Goal: Information Seeking & Learning: Find specific fact

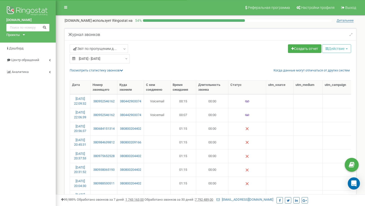
select select "100"
type input "17.09.2025"
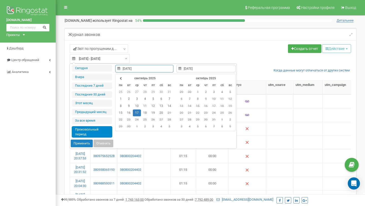
click at [98, 58] on input "17.09.2025 - 17.09.2025" at bounding box center [100, 58] width 60 height 9
type input "20.09.2025"
click at [76, 68] on li "Сегодня" at bounding box center [92, 68] width 41 height 7
type input "20.09.2025 - 20.09.2025"
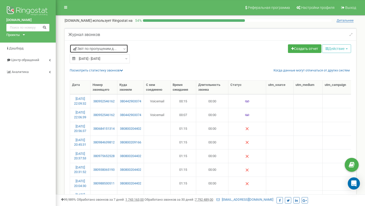
click at [82, 48] on span "Звіт по пропущеним д..." at bounding box center [95, 48] width 44 height 5
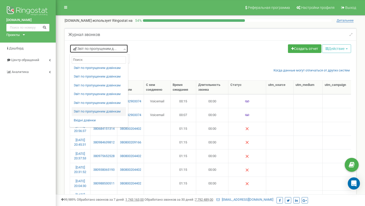
click at [82, 48] on span "Звіт по пропущеним д..." at bounding box center [95, 48] width 44 height 5
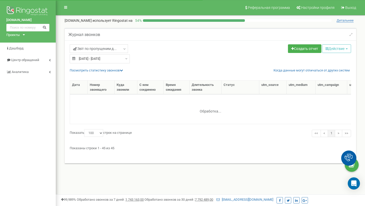
select select "100"
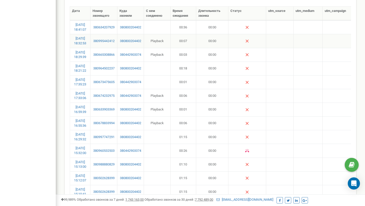
scroll to position [77, 0]
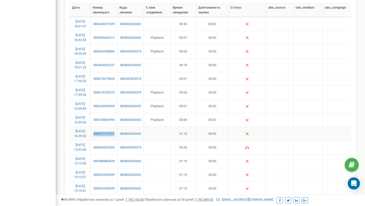
copy link "380997747291"
drag, startPoint x: 100, startPoint y: 140, endPoint x: 92, endPoint y: 129, distance: 13.9
click at [92, 129] on td "380997747291" at bounding box center [104, 134] width 27 height 14
copy link "380997747291"
copy link "380678833994"
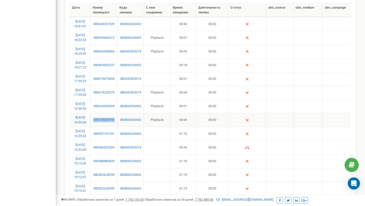
drag, startPoint x: 107, startPoint y: 124, endPoint x: 99, endPoint y: 114, distance: 12.8
click at [99, 114] on td "380678833994" at bounding box center [104, 120] width 27 height 14
drag, startPoint x: 108, startPoint y: 110, endPoint x: 101, endPoint y: 100, distance: 11.3
click at [101, 100] on td "380633903369" at bounding box center [104, 106] width 27 height 14
copy link "380633903369"
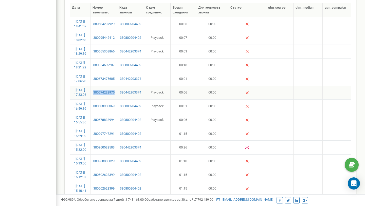
copy link "380674232975"
drag, startPoint x: 111, startPoint y: 96, endPoint x: 95, endPoint y: 90, distance: 16.8
click at [95, 90] on td "380674232975" at bounding box center [104, 93] width 27 height 14
copy link "380673475605"
drag, startPoint x: 104, startPoint y: 82, endPoint x: 100, endPoint y: 75, distance: 8.7
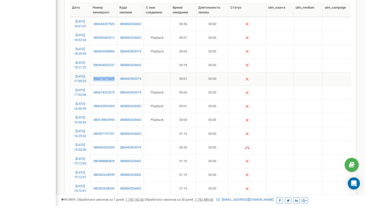
click at [100, 75] on td "380673475605" at bounding box center [104, 79] width 27 height 14
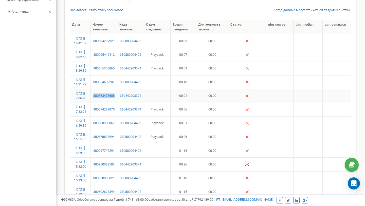
scroll to position [55, 0]
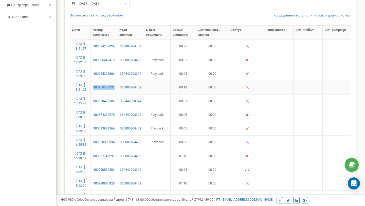
copy link "380964502237"
drag, startPoint x: 107, startPoint y: 92, endPoint x: 100, endPoint y: 81, distance: 13.2
click at [100, 81] on td "380964502237" at bounding box center [104, 88] width 27 height 14
copy link "380665308866"
drag, startPoint x: 111, startPoint y: 79, endPoint x: 102, endPoint y: 70, distance: 12.6
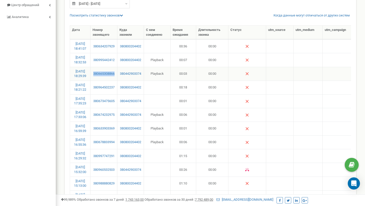
click at [102, 70] on td "380665308866" at bounding box center [104, 74] width 27 height 14
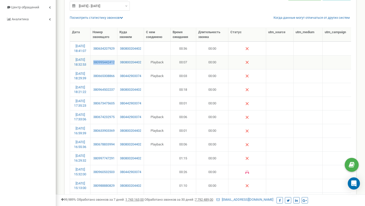
copy link "380995442412"
drag, startPoint x: 106, startPoint y: 66, endPoint x: 95, endPoint y: 58, distance: 13.8
click at [95, 58] on td "380995442412" at bounding box center [104, 62] width 27 height 14
copy link "380634207929"
drag, startPoint x: 96, startPoint y: 54, endPoint x: 94, endPoint y: 49, distance: 5.2
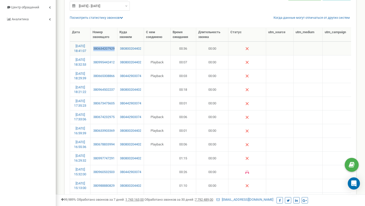
click at [94, 49] on td "380634207929" at bounding box center [104, 49] width 27 height 14
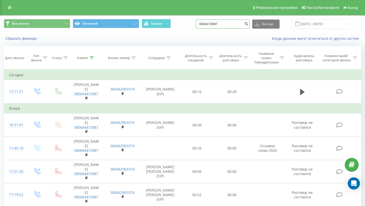
click at [227, 20] on input "0684472887" at bounding box center [223, 24] width 54 height 9
paste input "380997747291"
type input "380997747291"
click at [249, 22] on icon "submit" at bounding box center [246, 23] width 4 height 3
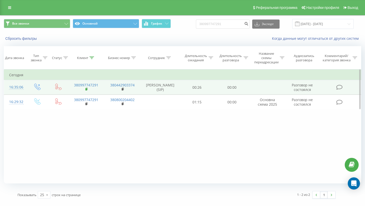
click at [87, 90] on icon at bounding box center [87, 89] width 2 height 2
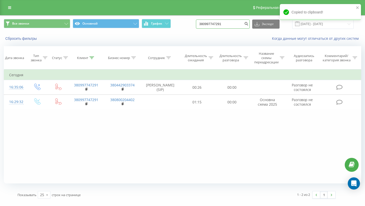
click at [212, 24] on input "380997747291" at bounding box center [223, 24] width 54 height 9
click at [213, 24] on input "380997747291" at bounding box center [223, 24] width 54 height 9
paste input "678833994"
type input "380678833994"
click at [249, 25] on icon "submit" at bounding box center [246, 23] width 4 height 3
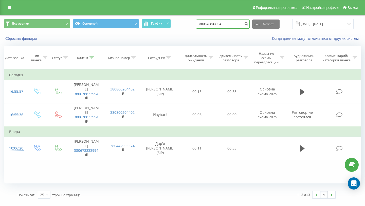
click at [218, 21] on input "380678833994" at bounding box center [223, 24] width 54 height 9
paste input "33903369"
type input "380633903369"
click at [249, 25] on icon "submit" at bounding box center [246, 23] width 4 height 3
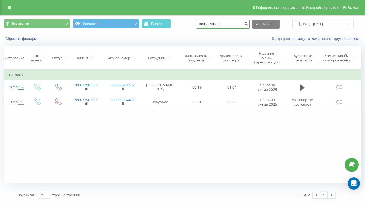
click at [225, 26] on input "380633903369" at bounding box center [223, 24] width 54 height 9
click at [226, 26] on input "380633903369" at bounding box center [223, 24] width 54 height 9
paste input "74232975"
type input "380674232975"
click at [249, 25] on icon "submit" at bounding box center [246, 23] width 4 height 3
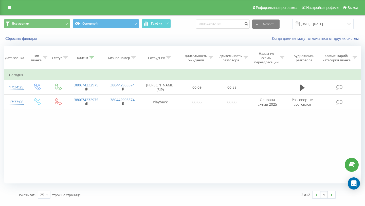
click at [207, 22] on div "Все звонки Основной График 380674232975 Экспорт .csv .xls .xlsx [DATE] - [DATE]" at bounding box center [183, 24] width 358 height 10
click at [243, 23] on input "380674232975" at bounding box center [223, 24] width 54 height 9
drag, startPoint x: 243, startPoint y: 23, endPoint x: 199, endPoint y: 19, distance: 43.3
click at [199, 19] on div "Все звонки Основной График 380674232975 Экспорт .csv .xls .xlsx [DATE] - [DATE]" at bounding box center [183, 24] width 358 height 10
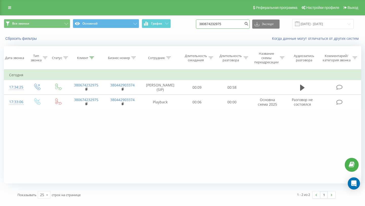
paste input "347560"
type input "380673475605"
click at [250, 24] on button "submit" at bounding box center [246, 24] width 7 height 9
click at [249, 24] on icon "submit" at bounding box center [246, 23] width 4 height 3
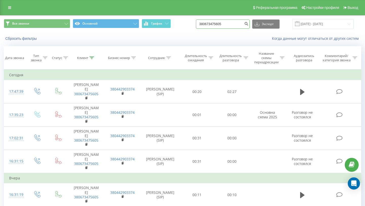
click at [222, 25] on input "380673475605" at bounding box center [223, 24] width 54 height 9
paste input "964502237"
type input "380964502237"
click at [250, 26] on button "submit" at bounding box center [246, 24] width 7 height 9
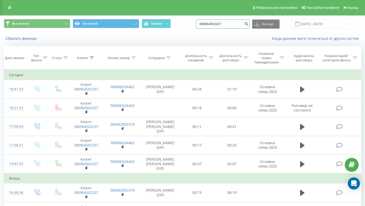
click at [212, 26] on input "380964502237" at bounding box center [223, 24] width 54 height 9
paste input "665308866"
type input "380665308866"
click at [249, 24] on icon "submit" at bounding box center [246, 23] width 4 height 3
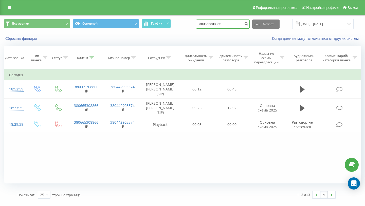
click at [224, 26] on input "380665308866" at bounding box center [223, 24] width 54 height 9
paste input "995442412"
type input "380995442412"
click at [249, 24] on icon "submit" at bounding box center [246, 23] width 4 height 3
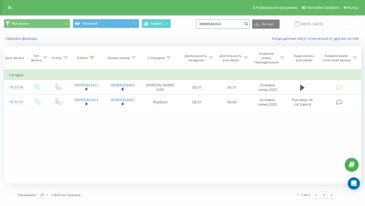
click at [221, 23] on input "380995442412" at bounding box center [223, 24] width 54 height 9
paste input "634207929"
type input "380634207929"
click at [249, 25] on icon "submit" at bounding box center [246, 23] width 4 height 3
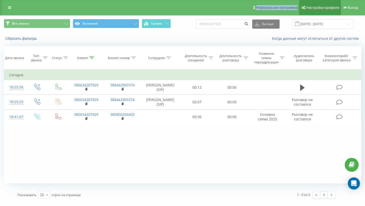
drag, startPoint x: 249, startPoint y: 9, endPoint x: 306, endPoint y: 4, distance: 57.4
click at [307, 4] on div "Реферальная программа Настройки профиля Выход" at bounding box center [182, 7] width 365 height 15
click at [235, 7] on div "Реферальная программа Настройки профиля Выход" at bounding box center [182, 7] width 365 height 15
